Goal: Information Seeking & Learning: Learn about a topic

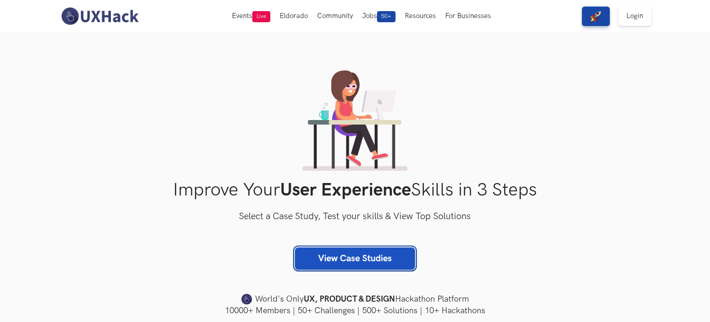
click at [339, 258] on link "View Case Studies" at bounding box center [355, 259] width 120 height 22
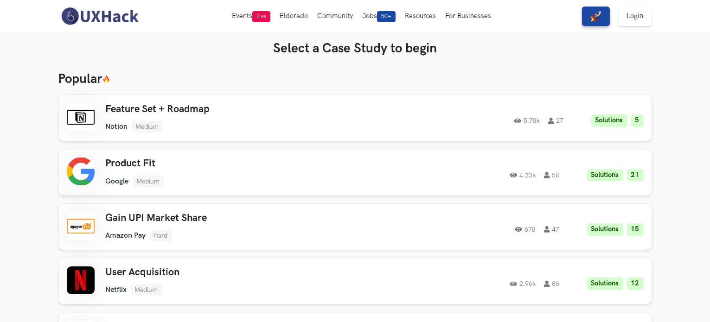
click at [249, 129] on ul "Notion Medium" at bounding box center [237, 127] width 263 height 12
